Goal: Task Accomplishment & Management: Manage account settings

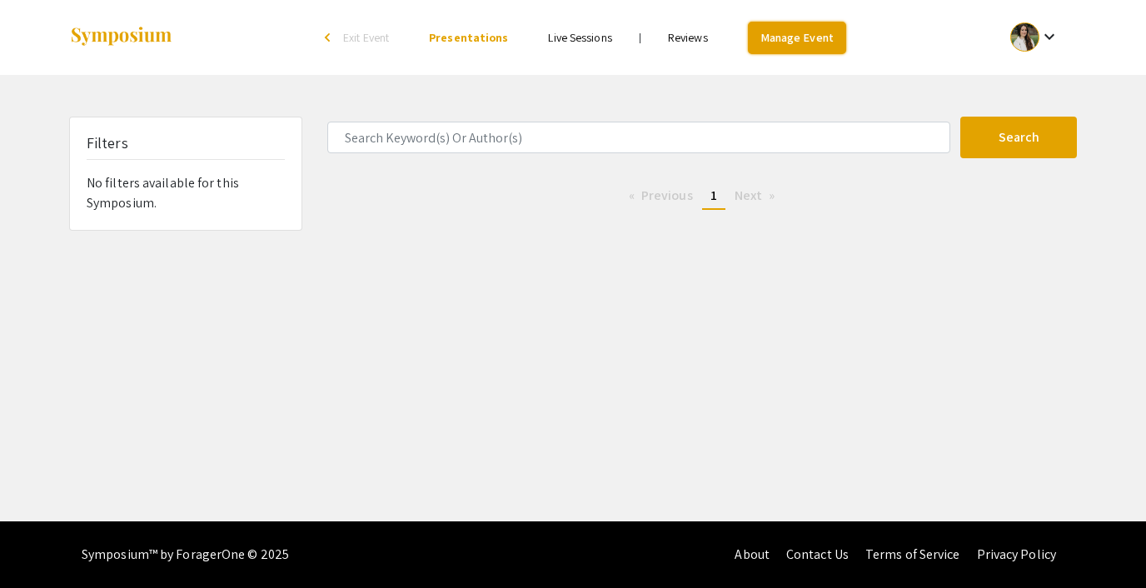
click at [790, 42] on link "Manage Event" at bounding box center [797, 38] width 98 height 32
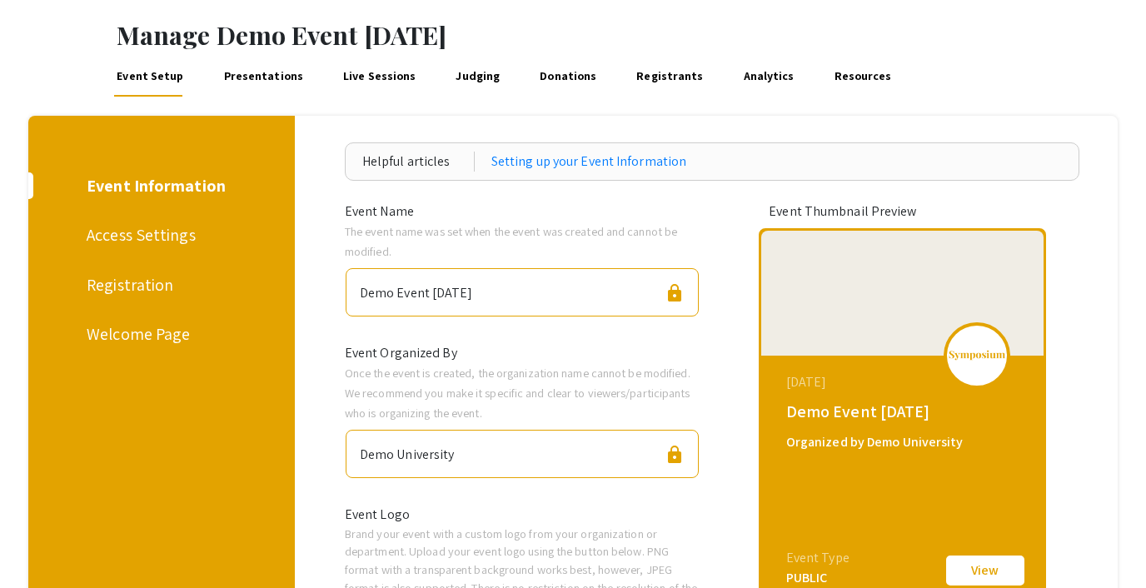
scroll to position [76, 0]
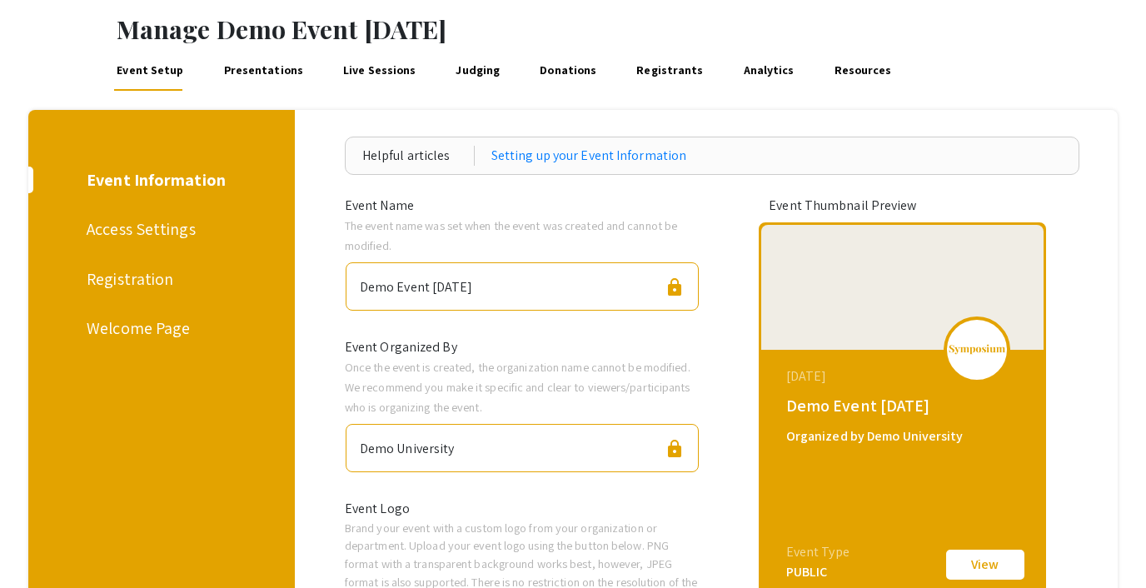
click at [141, 271] on div "Registration" at bounding box center [159, 278] width 144 height 25
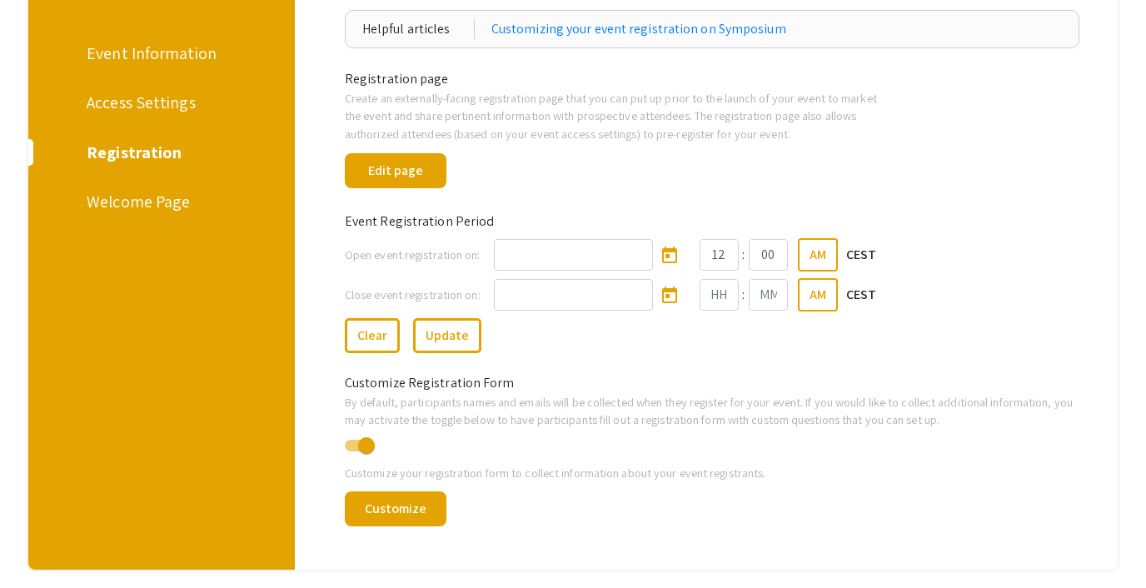
scroll to position [207, 0]
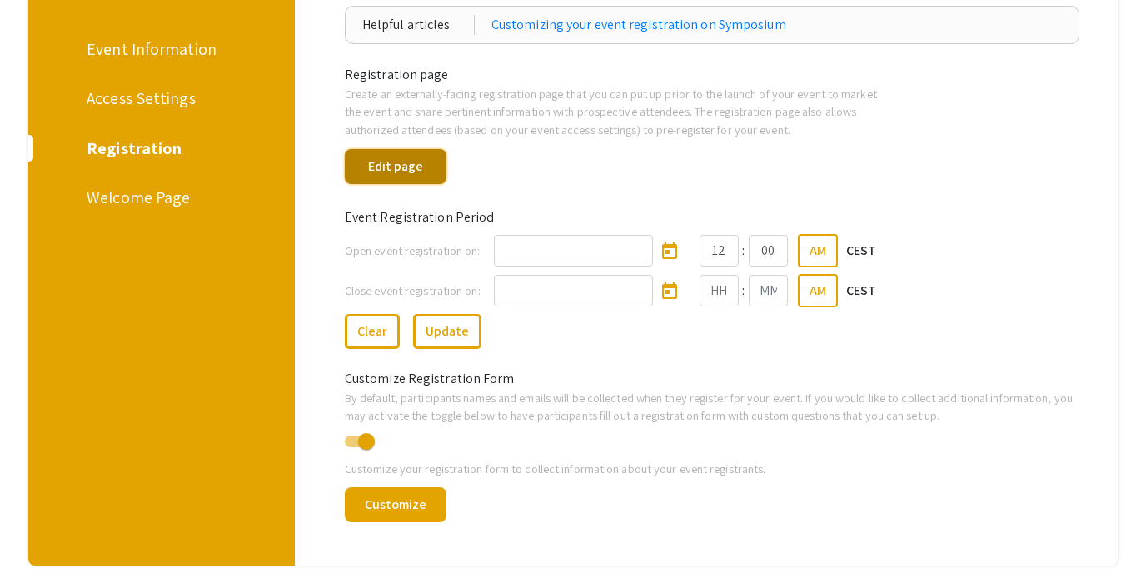
click at [402, 154] on button "Edit page" at bounding box center [396, 166] width 102 height 35
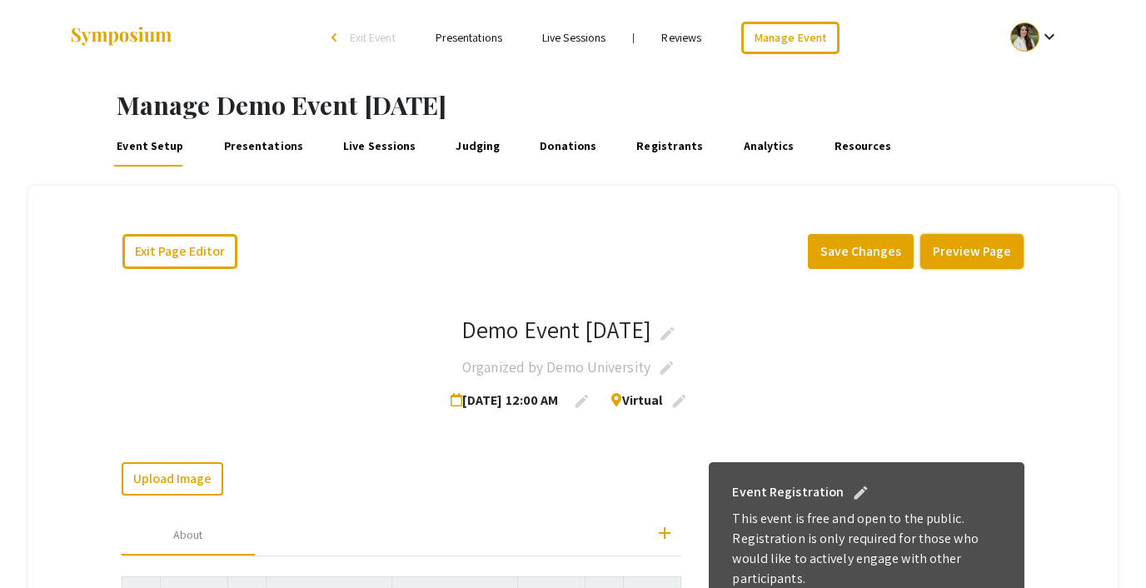
click at [961, 240] on button "Preview Page" at bounding box center [971, 251] width 103 height 35
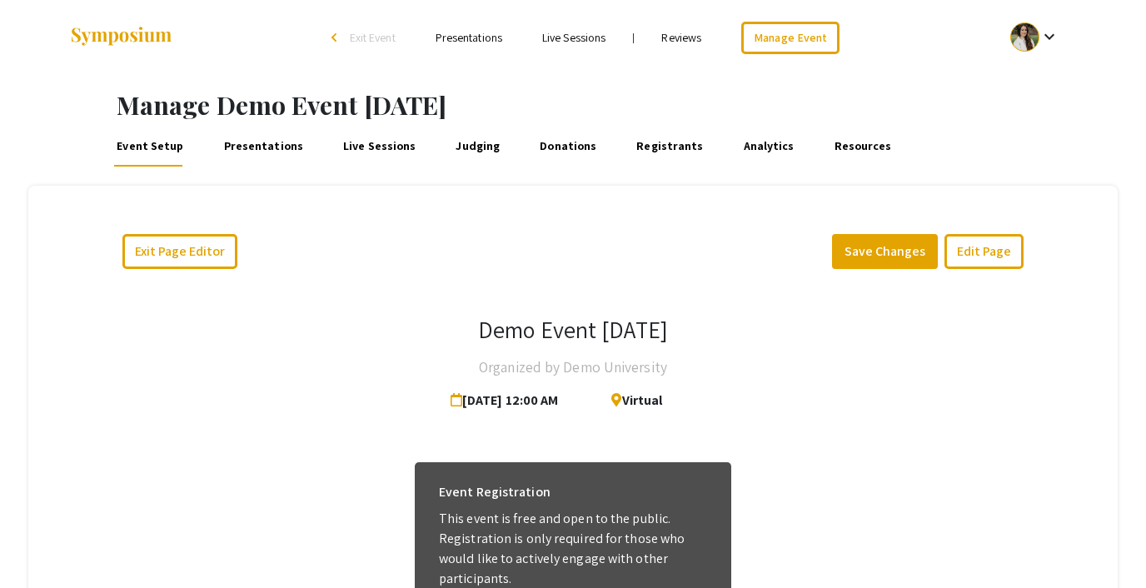
click at [816, 335] on div "Demo Event [DATE] Organized by Demo University [DATE] 12:00 AM Virtual" at bounding box center [574, 367] width 904 height 102
click at [777, 37] on link "Manage Event" at bounding box center [790, 38] width 98 height 32
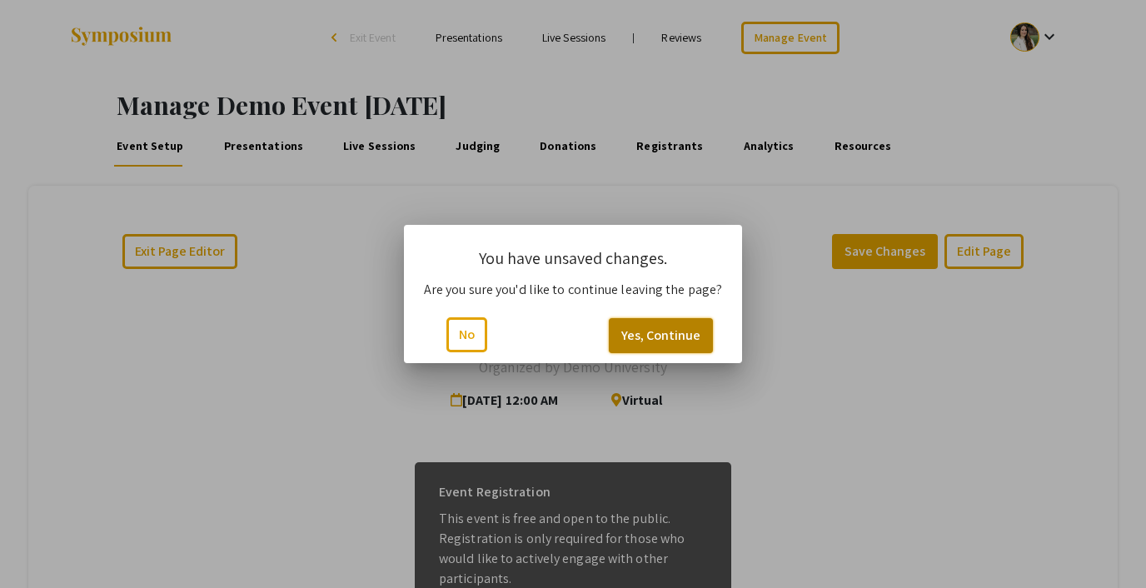
click at [644, 329] on button "Yes, Continue" at bounding box center [661, 335] width 104 height 35
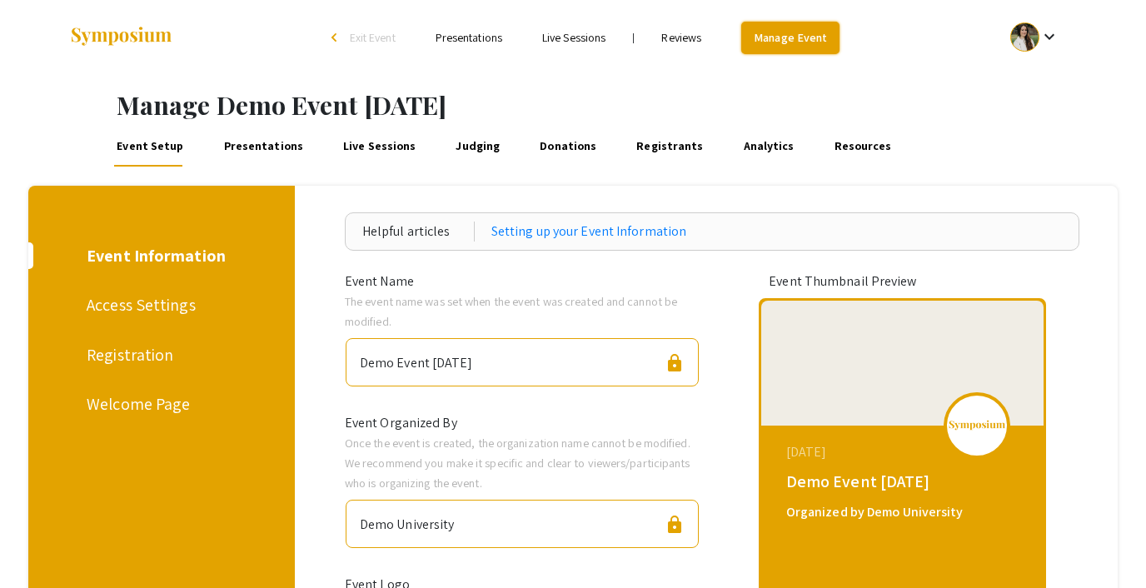
click at [770, 39] on link "Manage Event" at bounding box center [790, 38] width 98 height 32
click at [254, 160] on link "Presentations" at bounding box center [263, 147] width 85 height 40
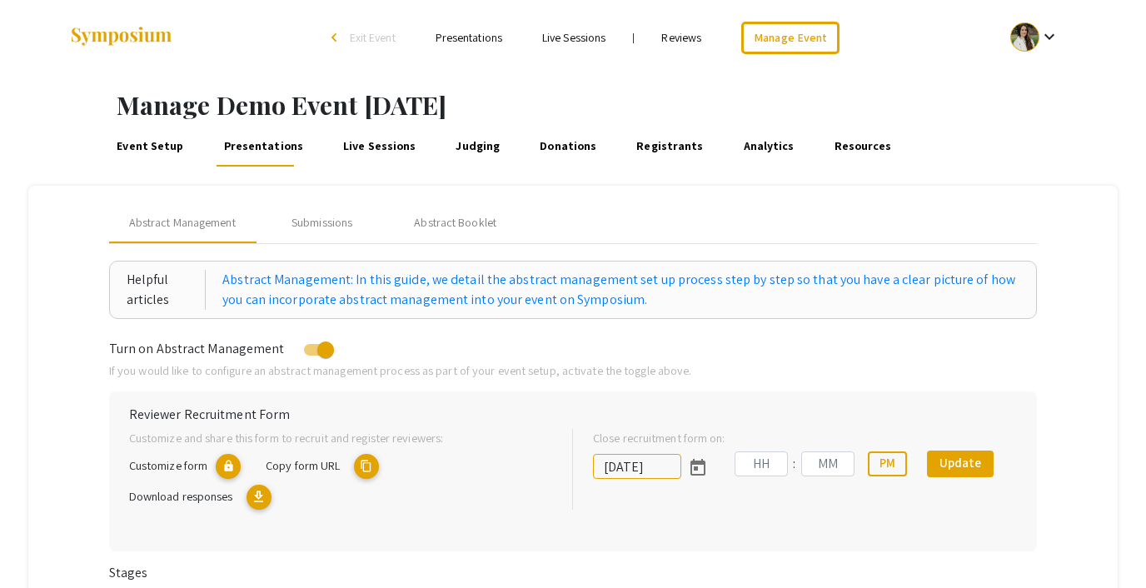
type input "[DATE]"
type input "07"
type input "14"
click at [164, 142] on link "Event Setup" at bounding box center [150, 147] width 72 height 40
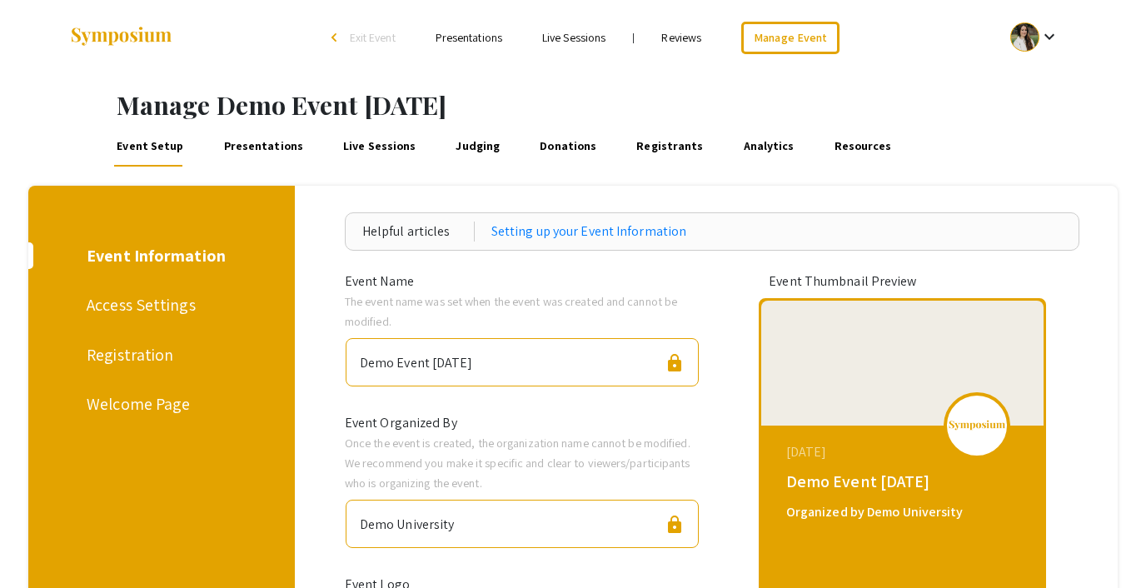
click at [156, 298] on div "Access Settings" at bounding box center [159, 304] width 144 height 25
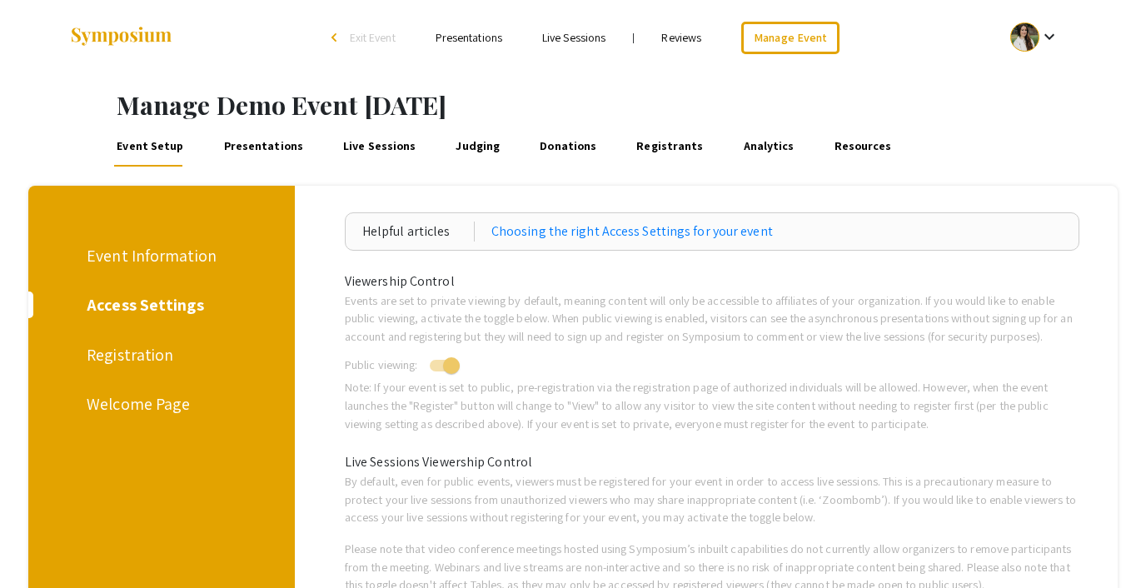
click at [125, 404] on div "Welcome Page" at bounding box center [159, 403] width 144 height 25
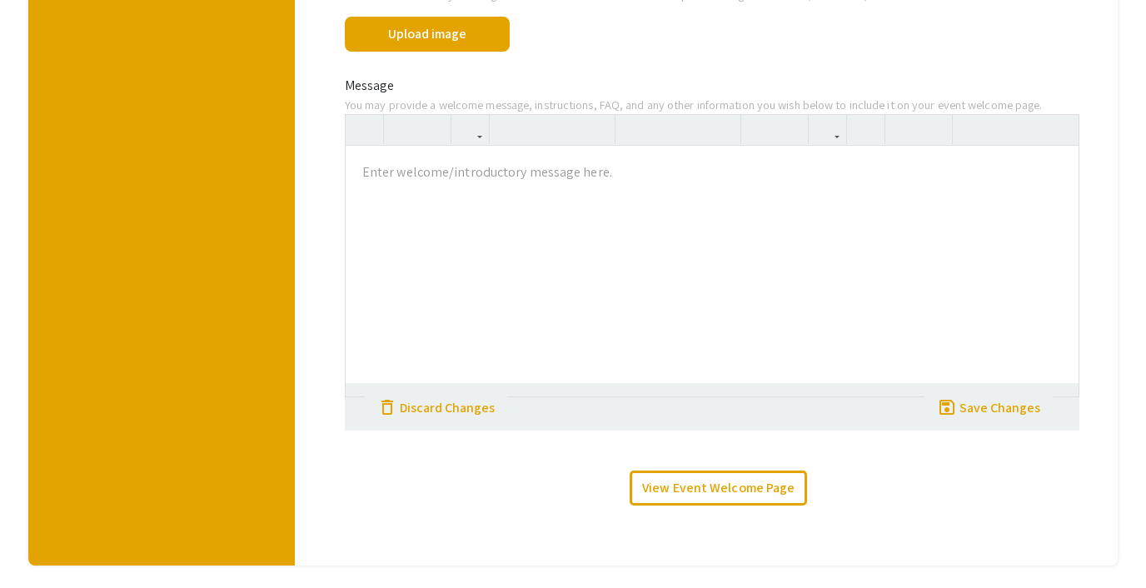
scroll to position [505, 0]
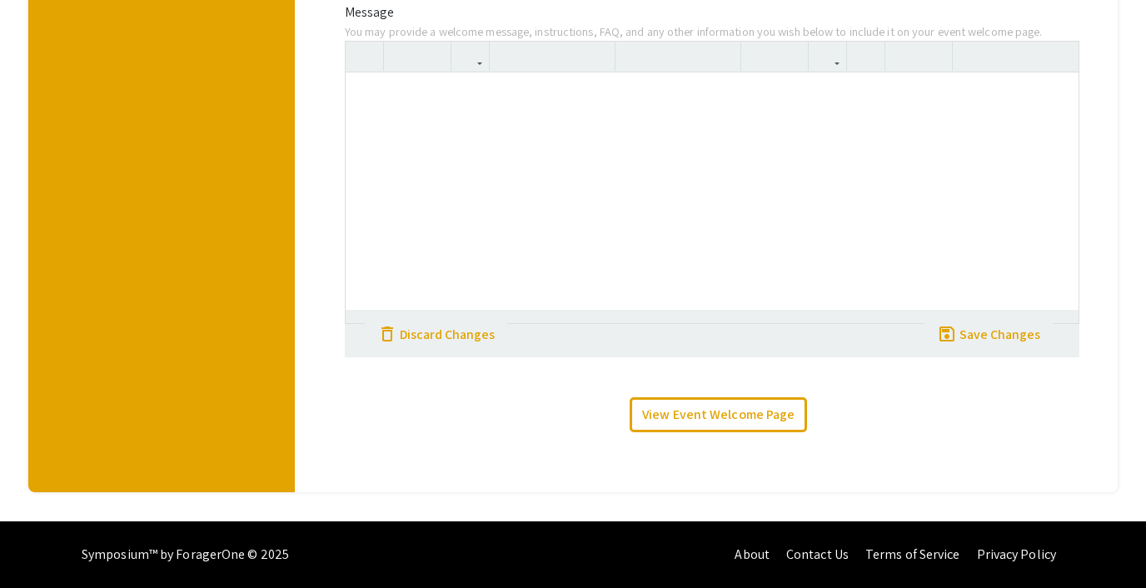
click at [479, 122] on div at bounding box center [713, 197] width 734 height 250
type textarea "<p>[URL][DOMAIN_NAME]</p>"
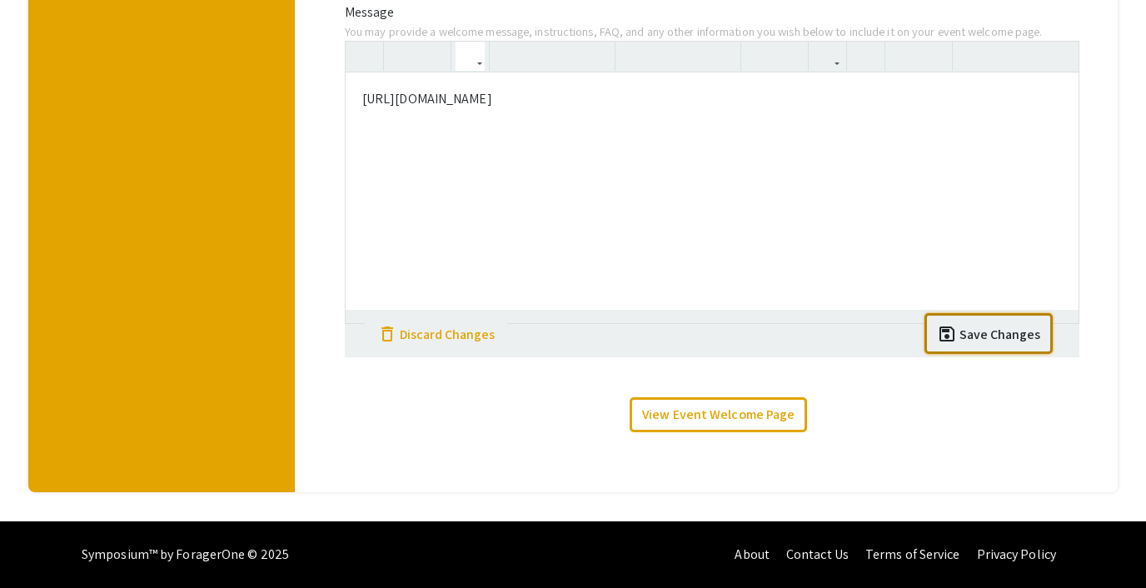
click at [1015, 334] on div "Save Changes" at bounding box center [999, 335] width 81 height 20
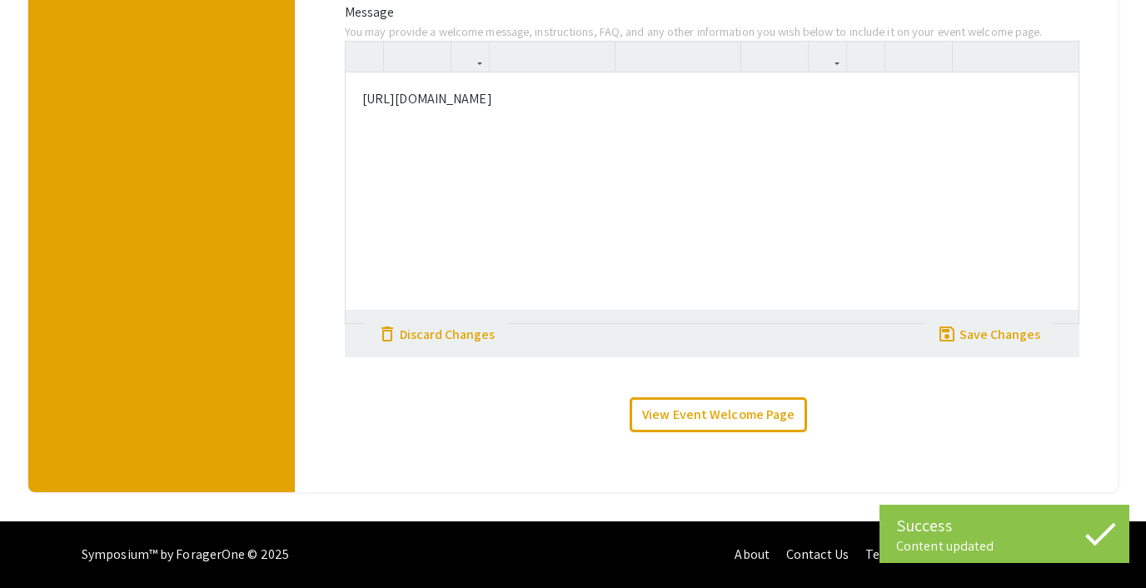
scroll to position [0, 0]
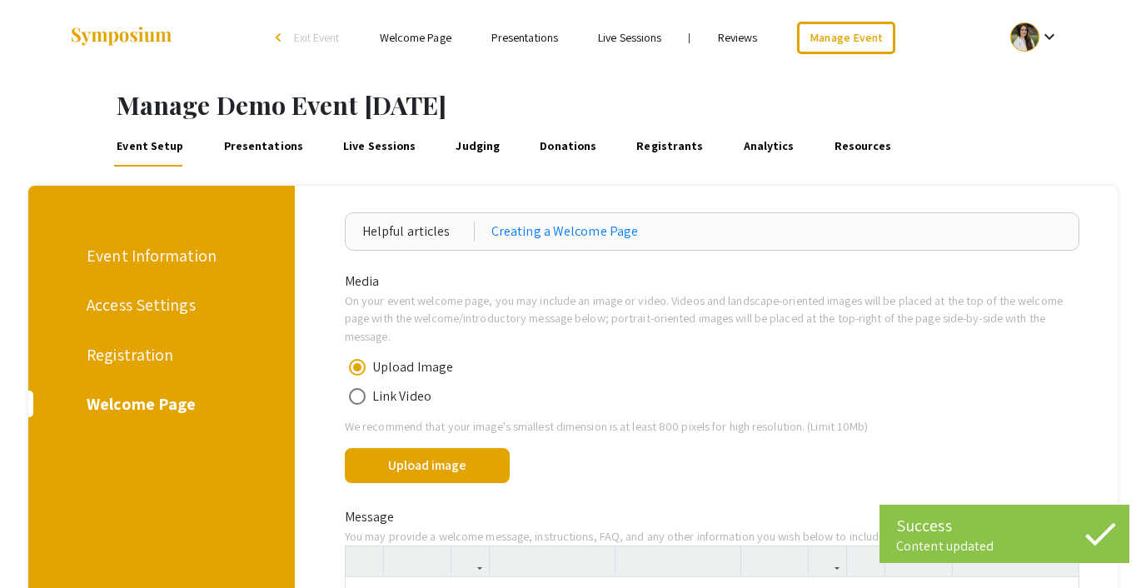
click at [415, 37] on link "Welcome Page" at bounding box center [416, 37] width 72 height 15
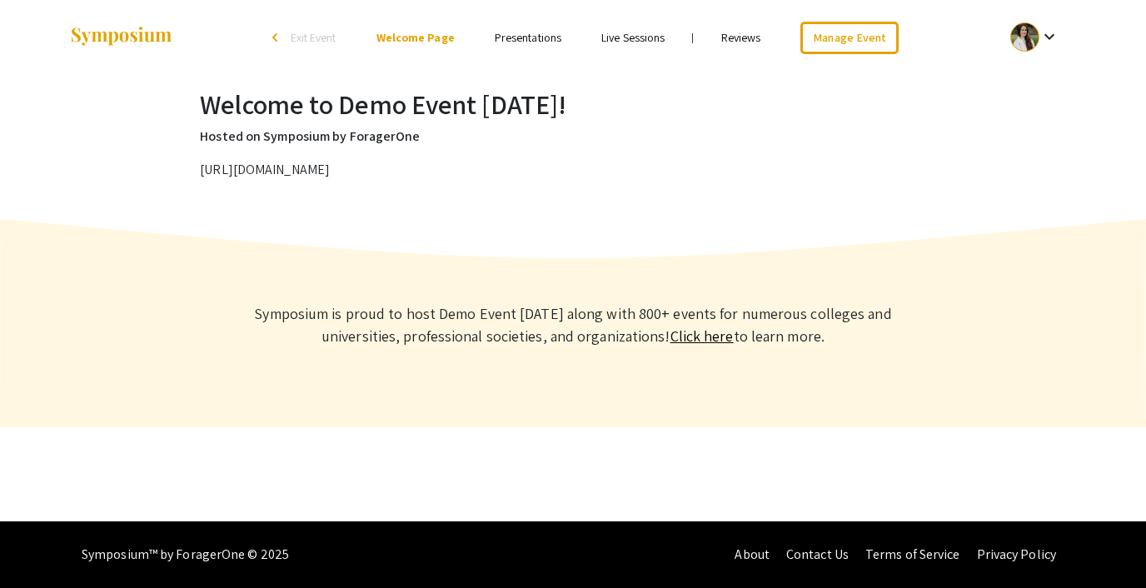
click at [382, 168] on p "[URL][DOMAIN_NAME]" at bounding box center [573, 170] width 746 height 20
click at [308, 32] on span "Exit Event" at bounding box center [314, 37] width 46 height 15
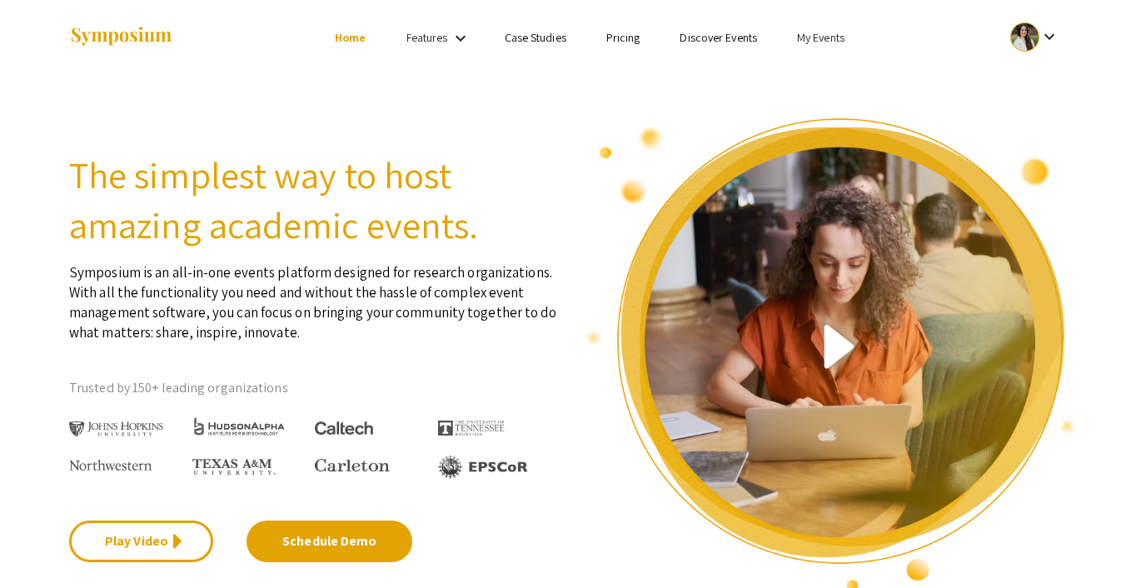
click at [827, 45] on li "My Events" at bounding box center [820, 37] width 87 height 20
click at [823, 77] on button "Events I've organized" at bounding box center [847, 74] width 142 height 40
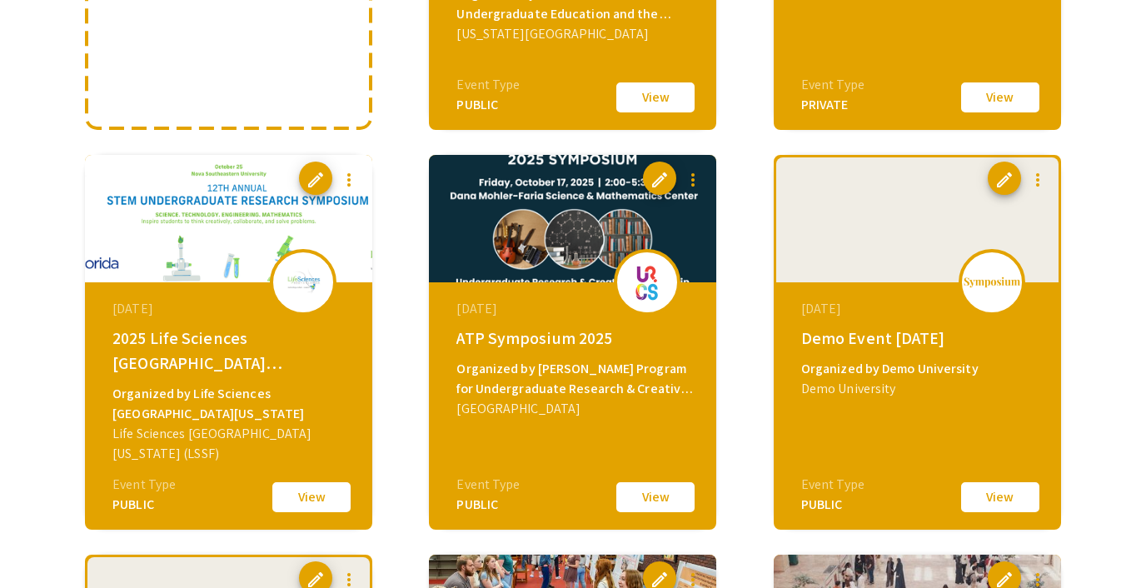
scroll to position [436, 0]
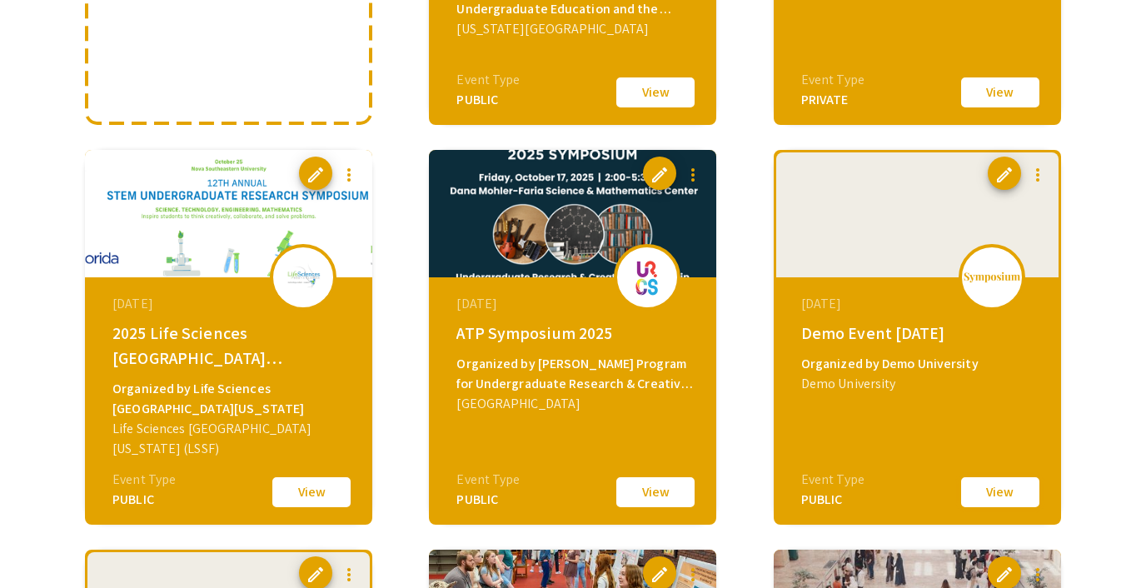
click at [992, 476] on button "View" at bounding box center [1000, 492] width 83 height 35
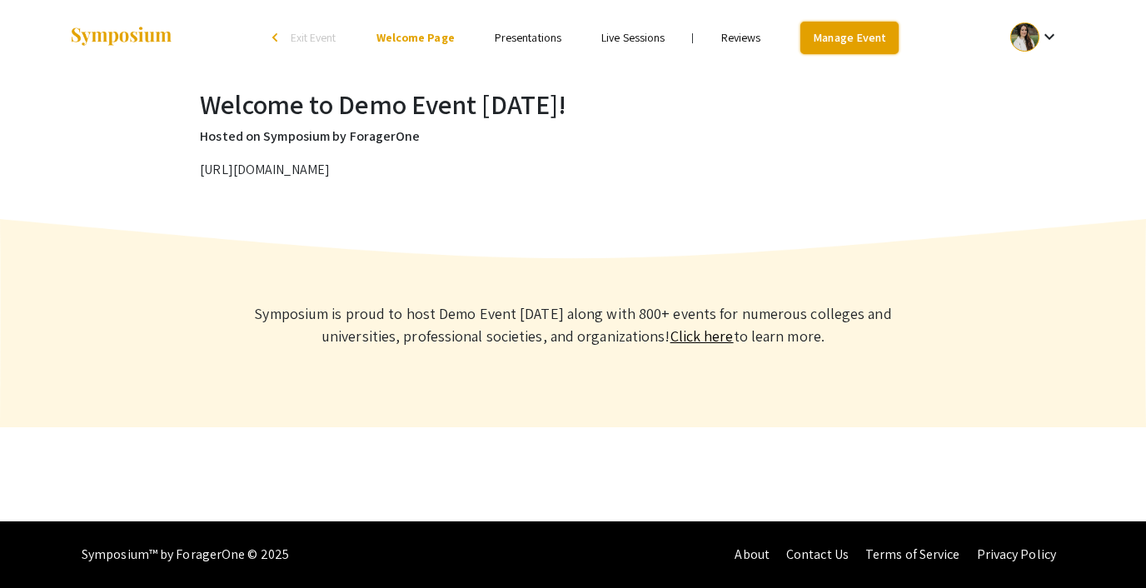
click at [834, 32] on link "Manage Event" at bounding box center [849, 38] width 98 height 32
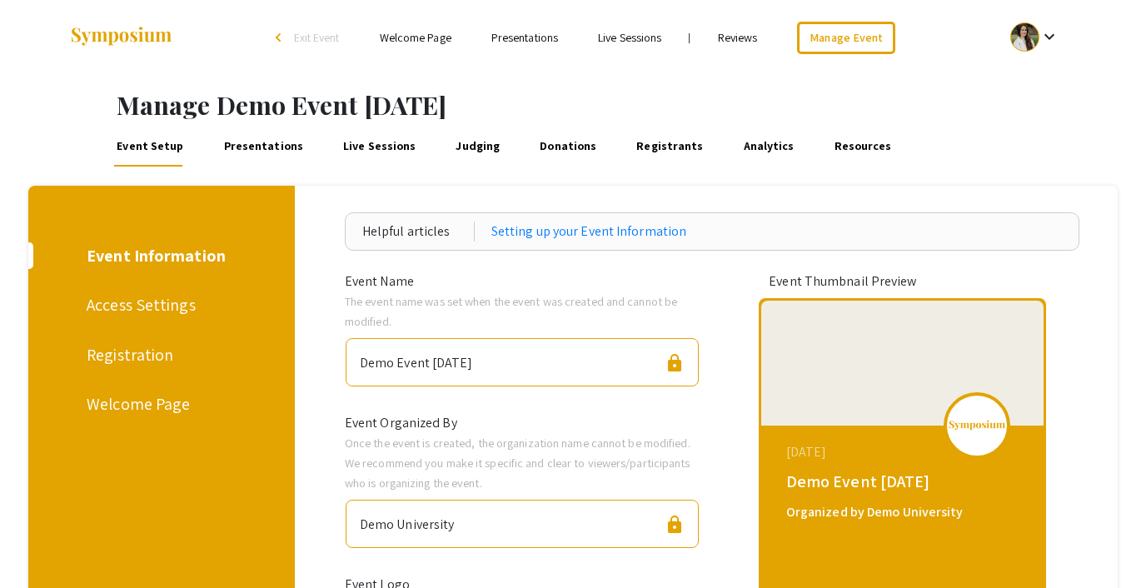
click at [144, 354] on div "Registration" at bounding box center [159, 354] width 144 height 25
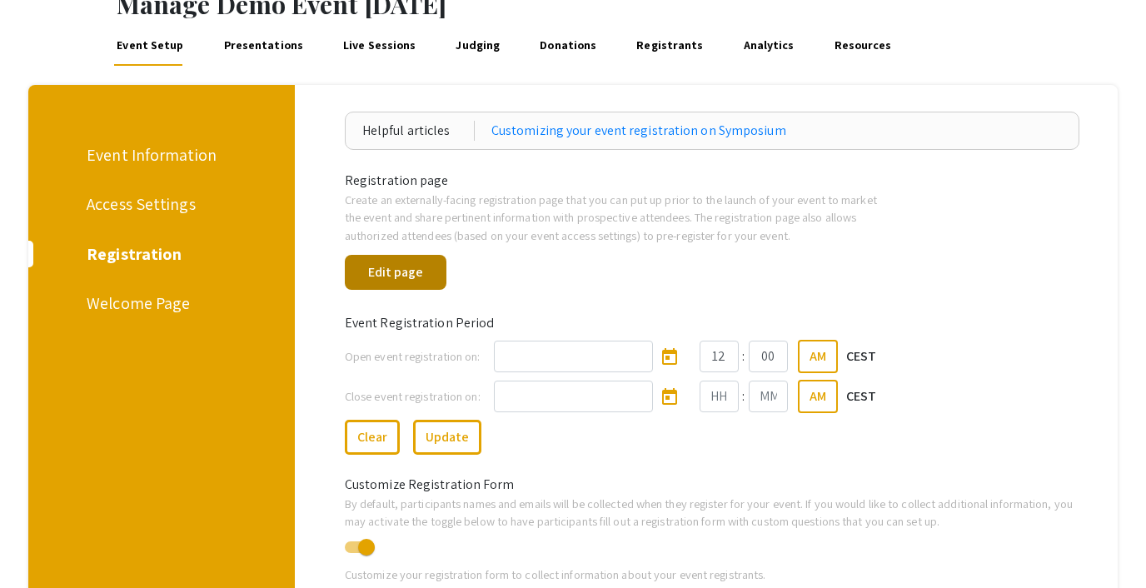
scroll to position [98, 0]
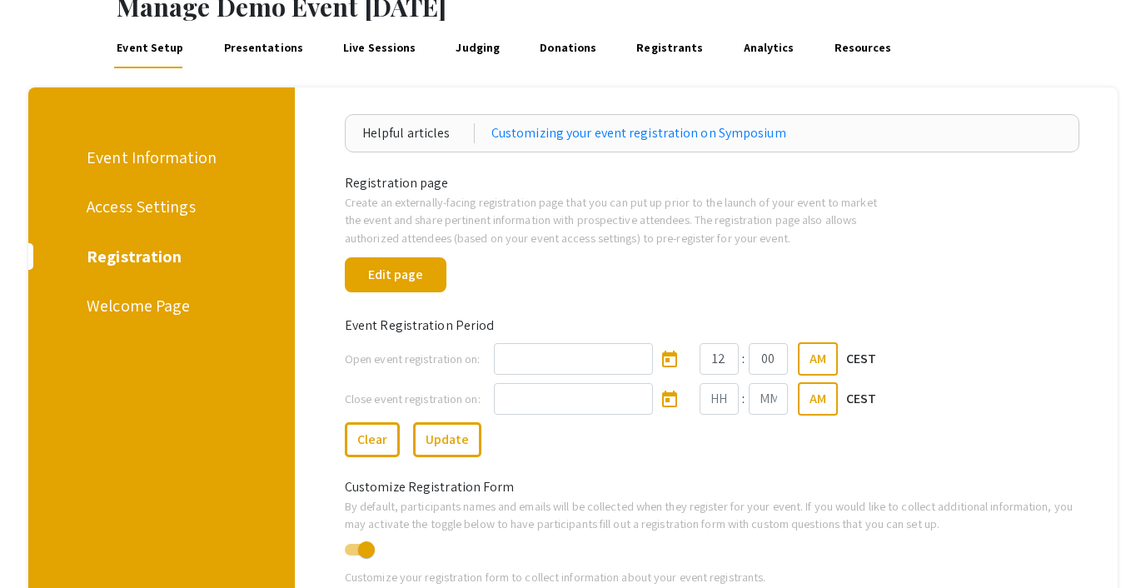
click at [142, 305] on div "Welcome Page" at bounding box center [159, 305] width 144 height 25
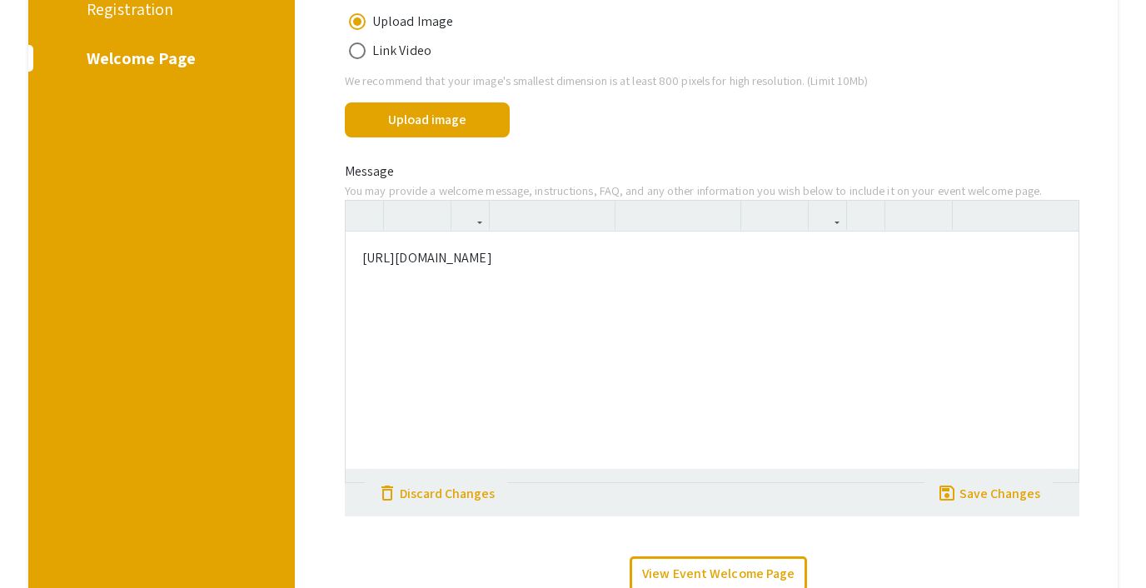
scroll to position [358, 0]
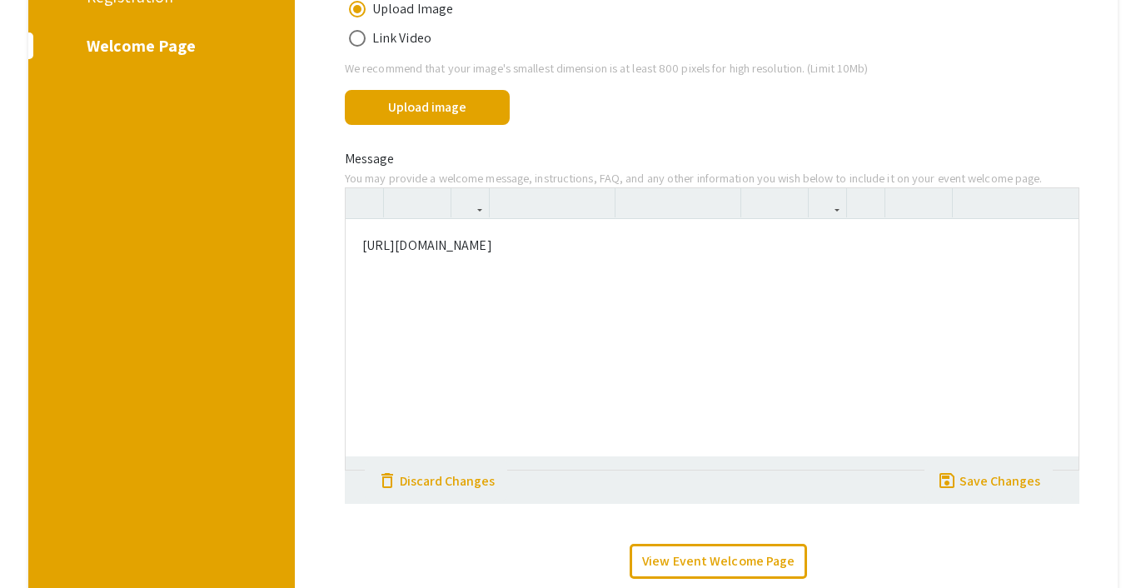
click at [427, 244] on p "[URL][DOMAIN_NAME]" at bounding box center [712, 246] width 700 height 20
click at [829, 204] on icon "button" at bounding box center [827, 202] width 14 height 27
click at [847, 226] on div "[URL][DOMAIN_NAME] <p>[URL][DOMAIN_NAME]</p> Paragraph Quote Header 1 Header 2 …" at bounding box center [712, 328] width 735 height 283
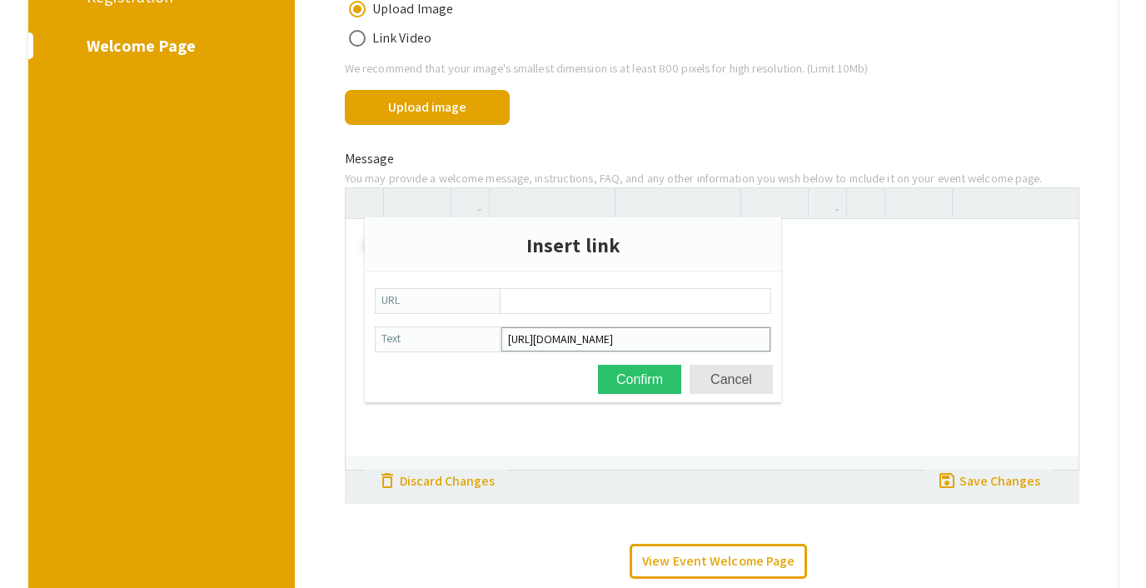
click at [576, 341] on input "[URL][DOMAIN_NAME]" at bounding box center [635, 339] width 267 height 22
click at [565, 300] on input "URL" at bounding box center [635, 301] width 267 height 22
paste input "[URL][DOMAIN_NAME]"
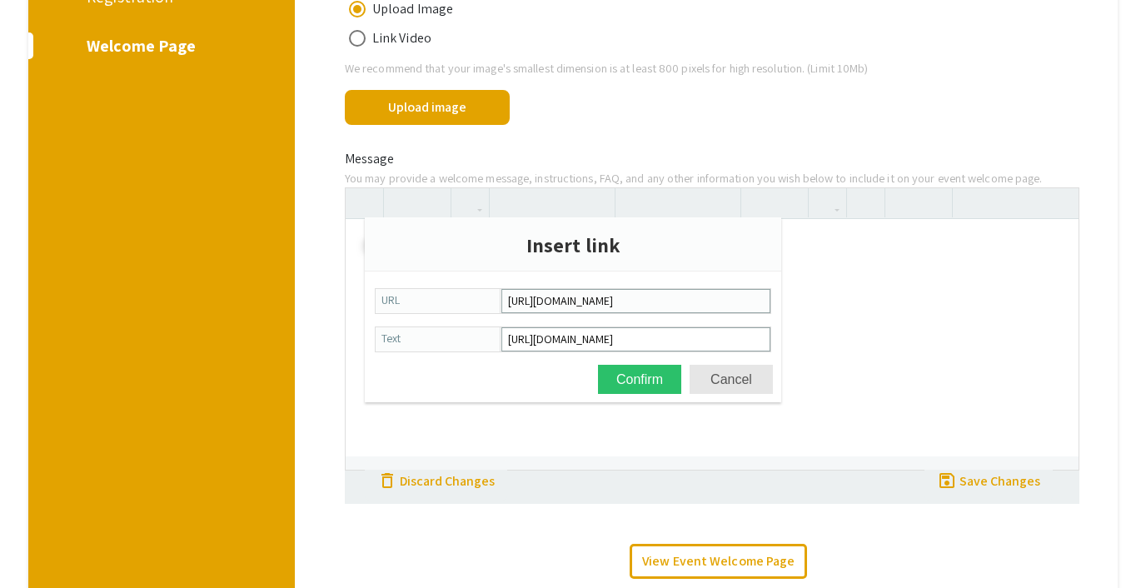
scroll to position [0, 196]
type input "[URL][DOMAIN_NAME]"
click at [548, 339] on input "[URL][DOMAIN_NAME]" at bounding box center [635, 339] width 267 height 22
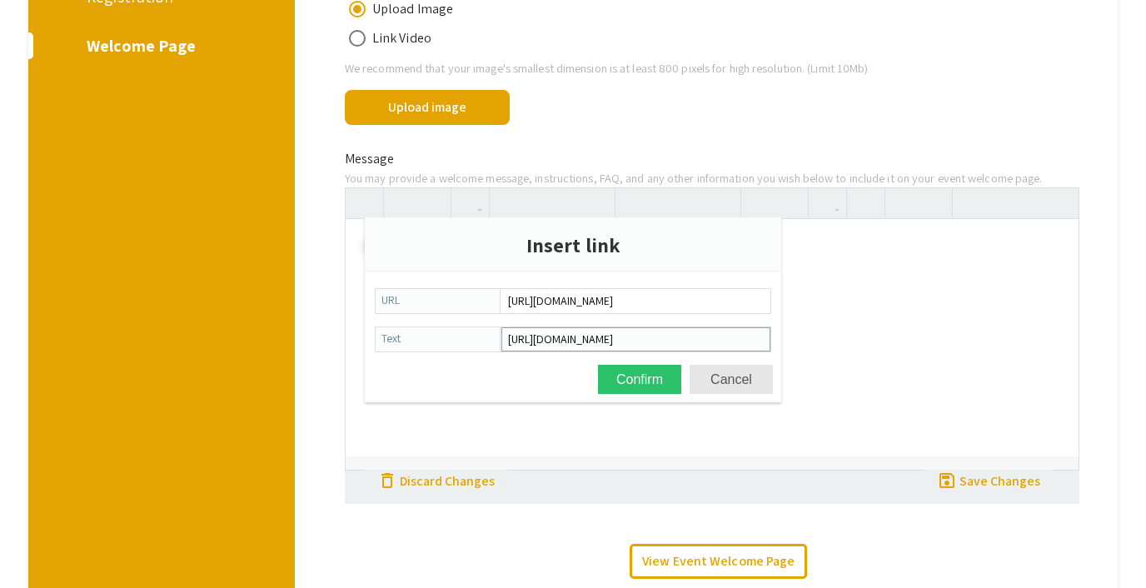
click at [548, 339] on input "[URL][DOMAIN_NAME]" at bounding box center [635, 339] width 267 height 22
type input "Registration Page"
click at [631, 376] on button "Confirm" at bounding box center [639, 379] width 83 height 29
type textarea "<p><a href="[URL][DOMAIN_NAME]" target="_blank">Registration Page</a></p>"
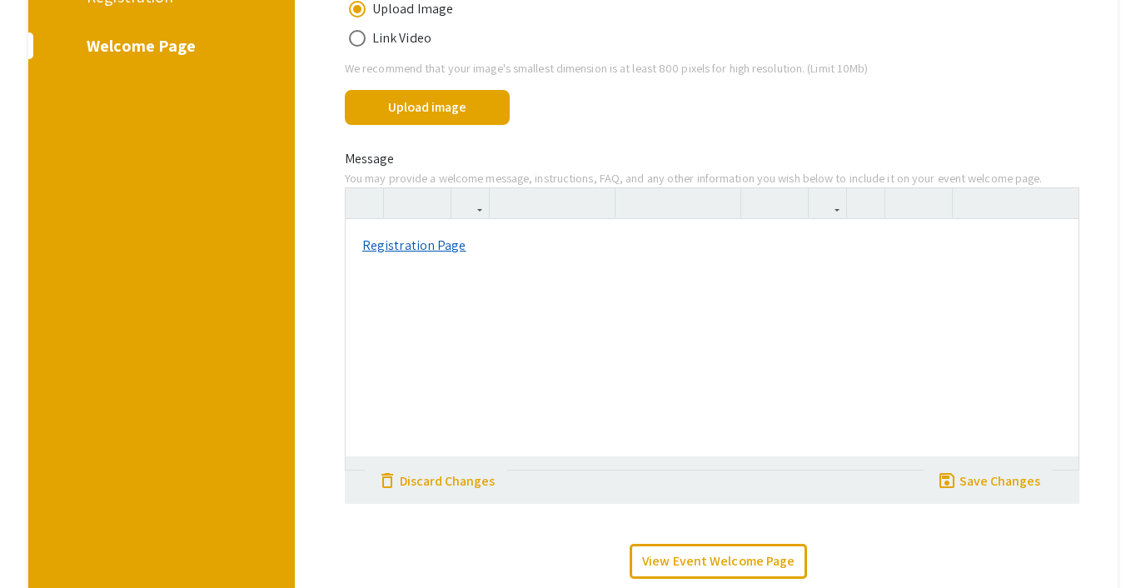
click at [431, 244] on link "Registration Page" at bounding box center [414, 245] width 104 height 17
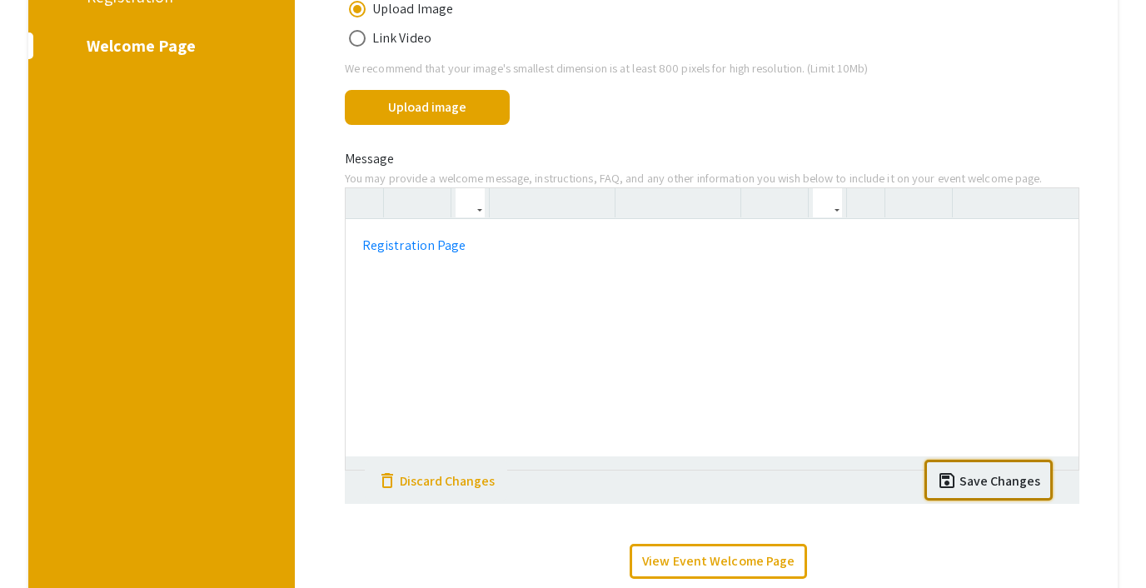
click at [954, 472] on span "save" at bounding box center [947, 481] width 20 height 20
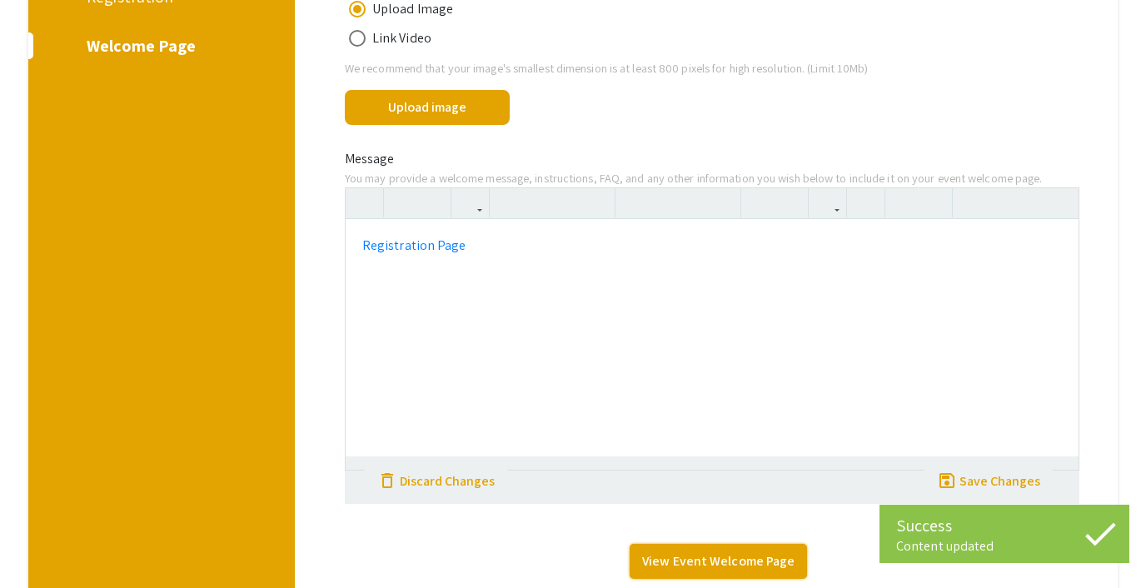
click at [703, 563] on link "View Event Welcome Page" at bounding box center [718, 561] width 177 height 35
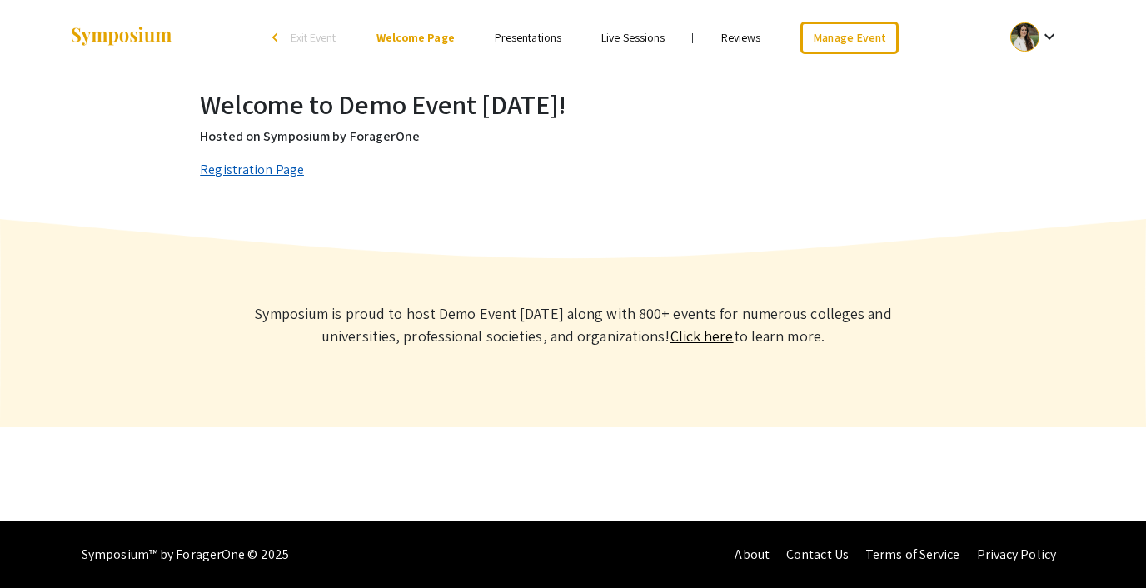
click at [264, 167] on link "Registration Page" at bounding box center [252, 169] width 104 height 17
click at [1025, 42] on div at bounding box center [1024, 36] width 29 height 29
click at [1028, 172] on button "Sign out" at bounding box center [1044, 162] width 102 height 40
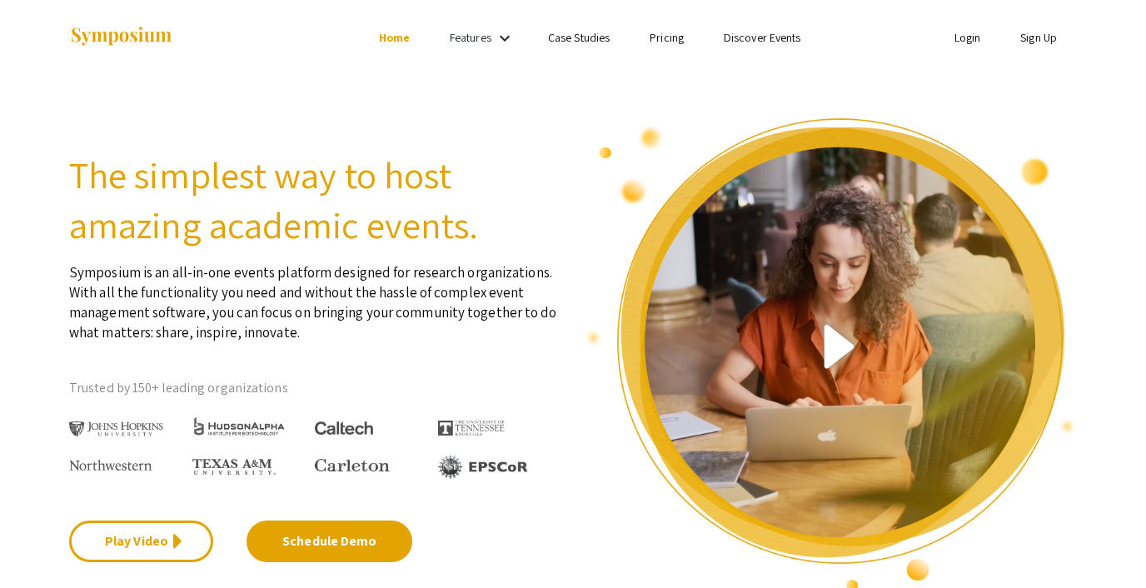
click at [964, 37] on link "Login" at bounding box center [967, 37] width 27 height 15
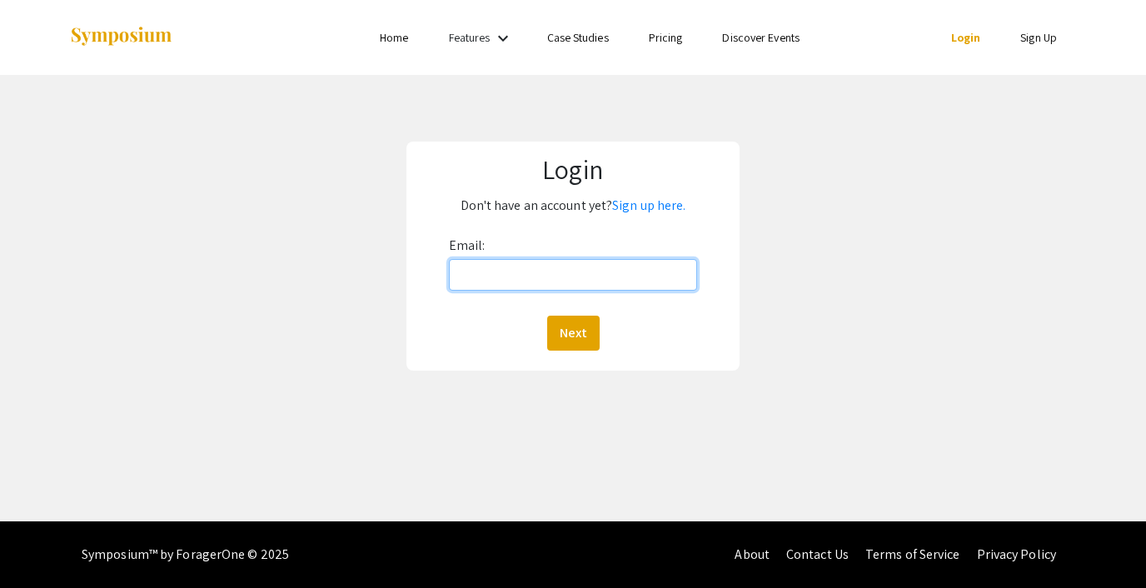
click at [537, 270] on input "Email:" at bounding box center [573, 275] width 248 height 32
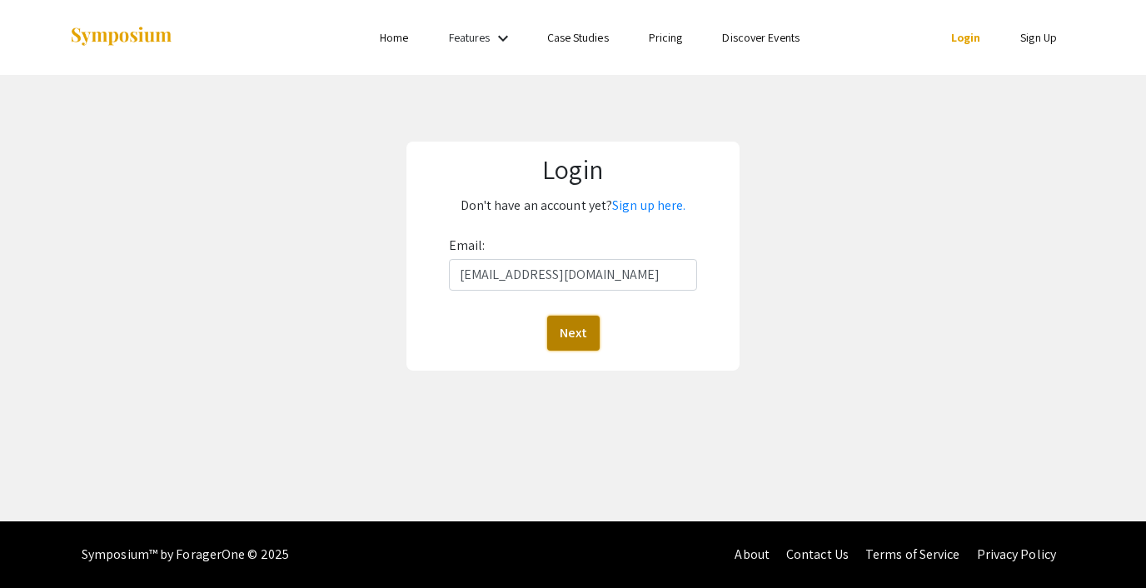
click at [561, 329] on button "Next" at bounding box center [573, 333] width 52 height 35
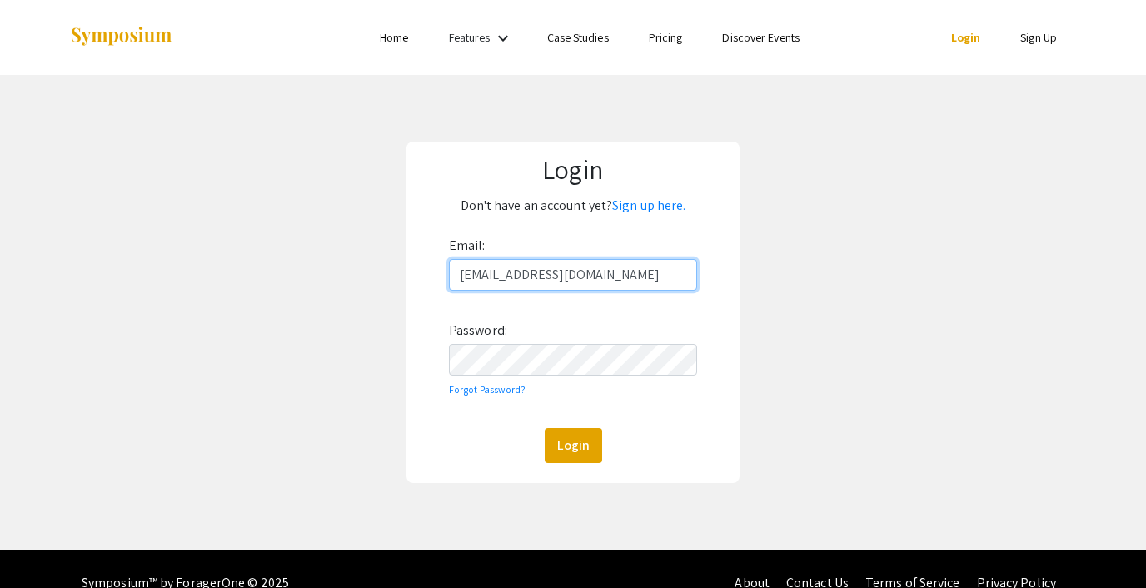
click at [573, 270] on input "[EMAIL_ADDRESS][DOMAIN_NAME]" at bounding box center [573, 275] width 248 height 32
type input "steph@foragerone.com"
click at [573, 447] on button "Login" at bounding box center [573, 445] width 57 height 35
